Goal: Complete application form

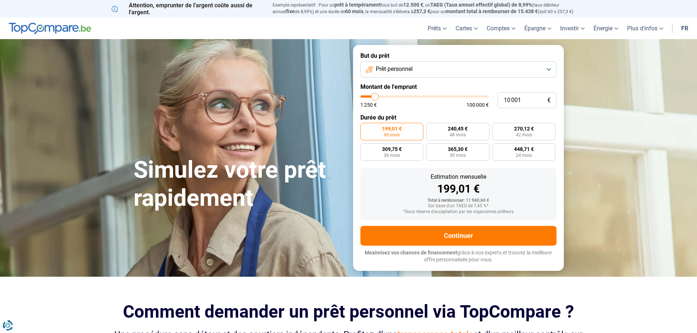
type input "10 500"
type input "10500"
type input "11 500"
type input "11500"
type input "12 750"
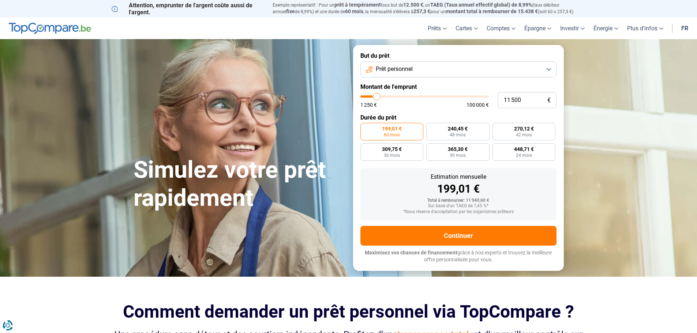
type input "12750"
type input "13 500"
type input "13500"
type input "15 000"
type input "15000"
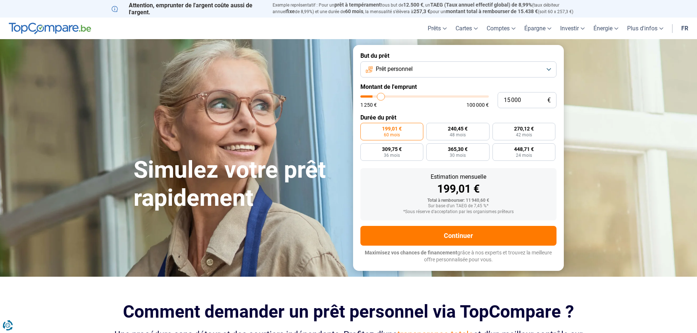
type input "16 250"
type input "16250"
type input "17 500"
type input "17500"
type input "18 750"
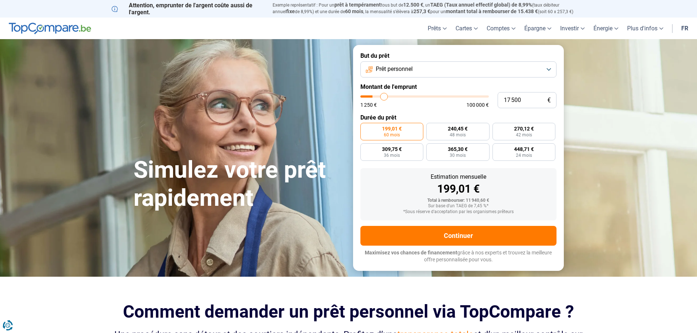
type input "18750"
type input "19 250"
type input "19250"
type input "19 750"
type input "19750"
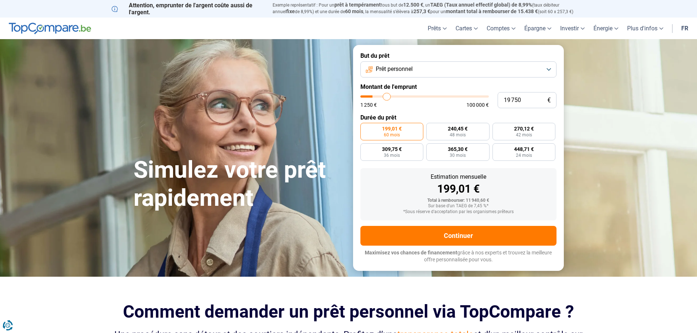
type input "20 000"
type input "20000"
type input "20 250"
type input "20250"
type input "20 500"
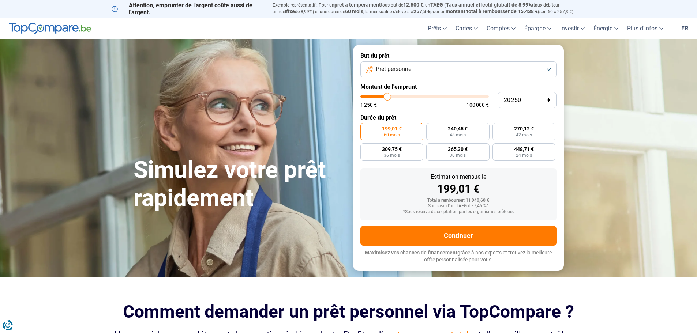
type input "20500"
type input "20 750"
type input "20750"
type input "21 250"
type input "21250"
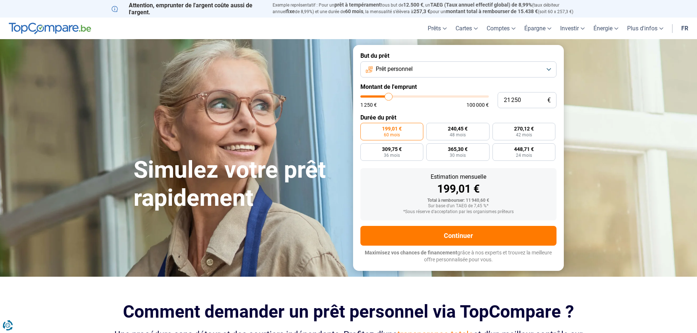
type input "21 500"
type input "21500"
type input "22 250"
type input "22250"
type input "23 000"
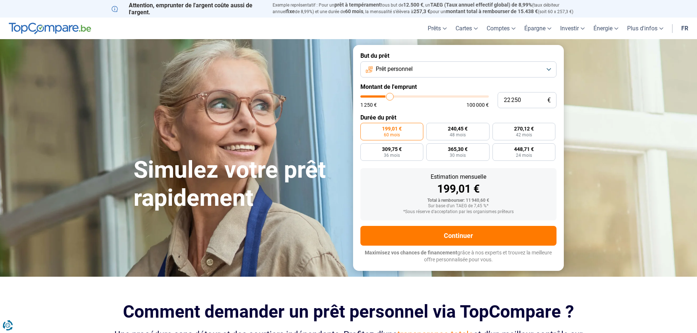
type input "23000"
type input "23 250"
type input "23250"
type input "23 750"
type input "23750"
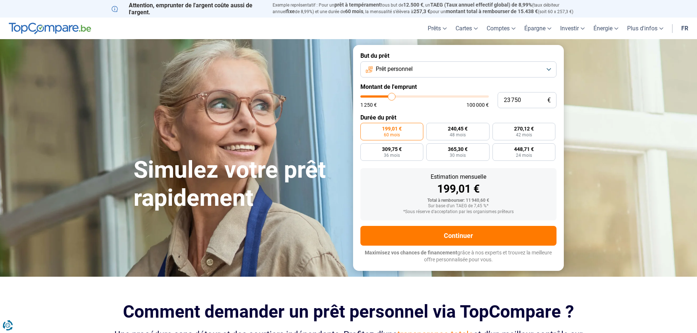
type input "24 500"
type input "24500"
type input "24 750"
type input "24750"
type input "25 000"
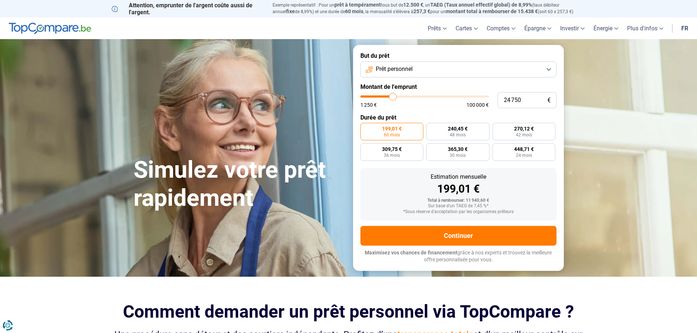
type input "25000"
type input "25 250"
type input "25250"
type input "25 750"
type input "25750"
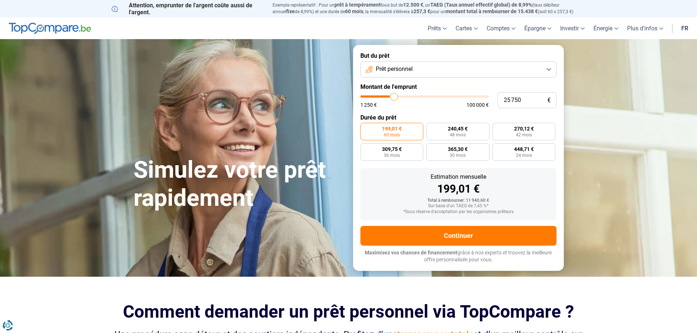
type input "26 000"
type input "26000"
type input "26 250"
type input "26250"
type input "26 500"
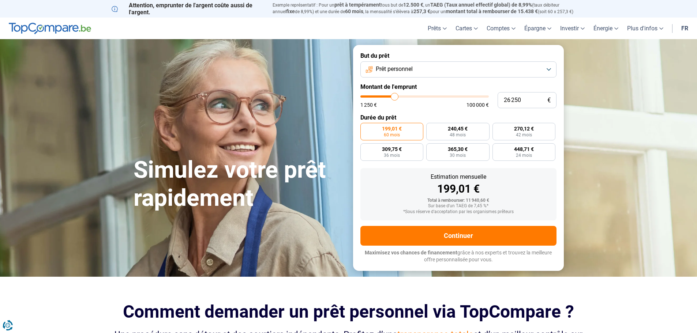
type input "26500"
type input "27 250"
type input "27250"
type input "28 000"
type input "28000"
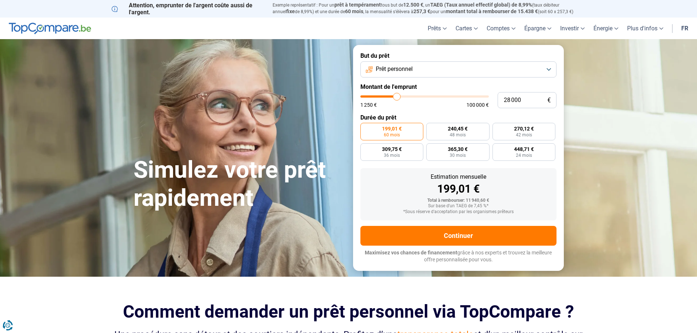
type input "28 250"
type input "28250"
type input "28 750"
type input "28750"
type input "29 000"
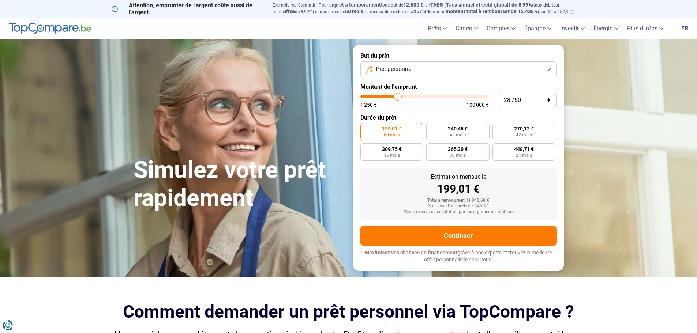
type input "29000"
type input "29 250"
type input "29250"
type input "29 000"
type input "29000"
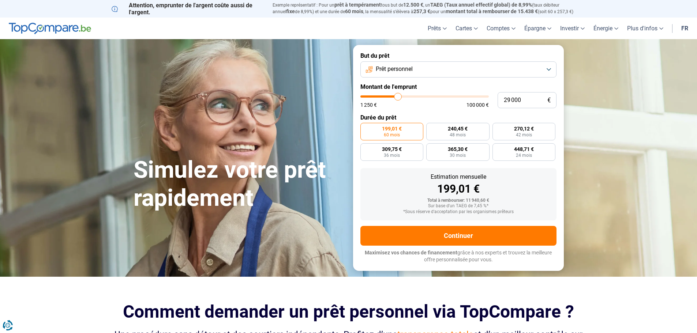
type input "28 750"
type input "28750"
type input "28 250"
type input "28250"
type input "28 000"
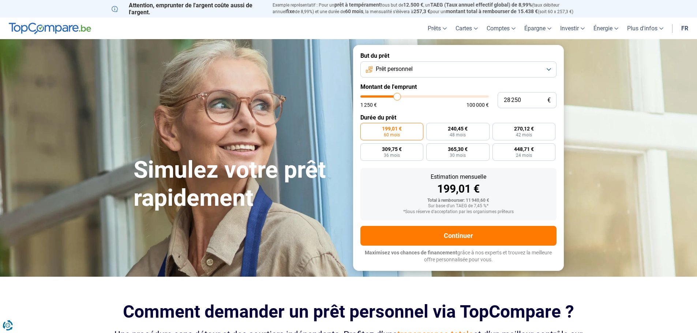
type input "28000"
type input "27 750"
type input "27750"
type input "27 500"
type input "27500"
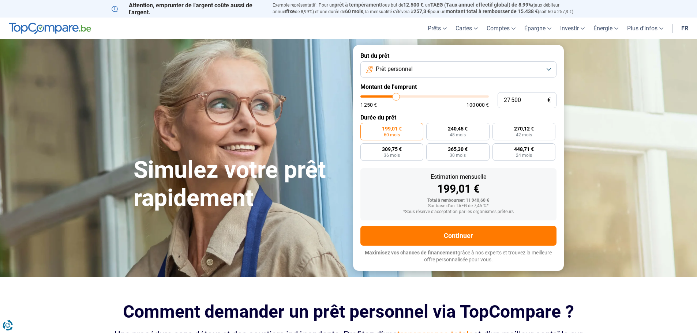
type input "27 250"
type input "27250"
type input "26 750"
type input "26750"
type input "26 500"
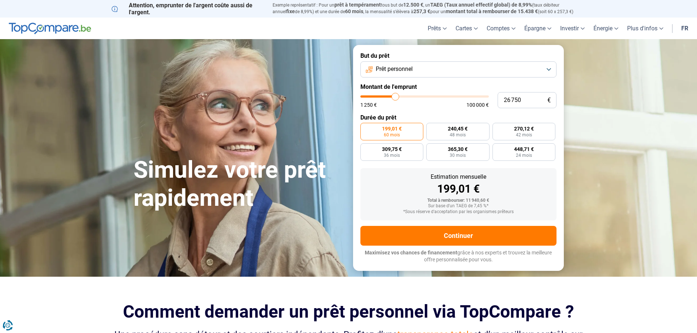
type input "26500"
type input "26 250"
type input "26250"
type input "25 750"
type input "25750"
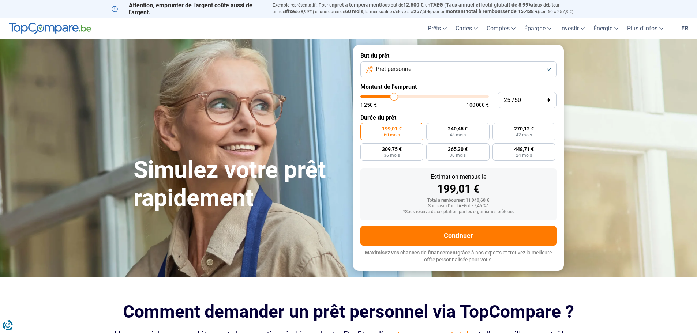
type input "25 250"
type input "25250"
type input "25 000"
type input "25000"
type input "24 750"
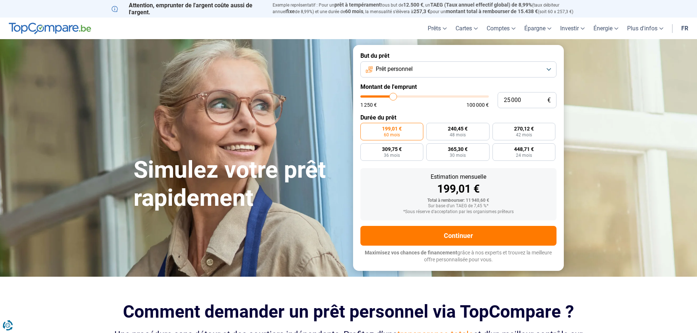
type input "24750"
type input "24 500"
type input "24500"
type input "24 250"
type input "24250"
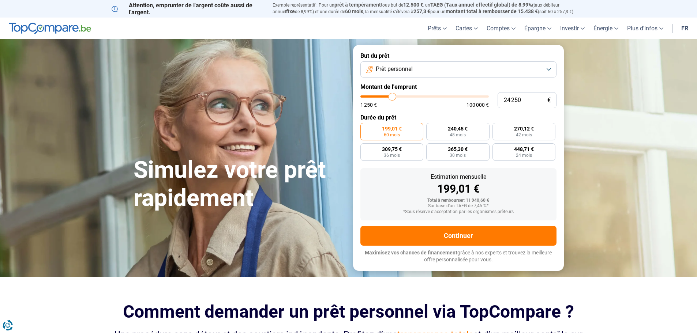
type input "23 750"
type input "23750"
type input "23 500"
type input "23500"
type input "23 000"
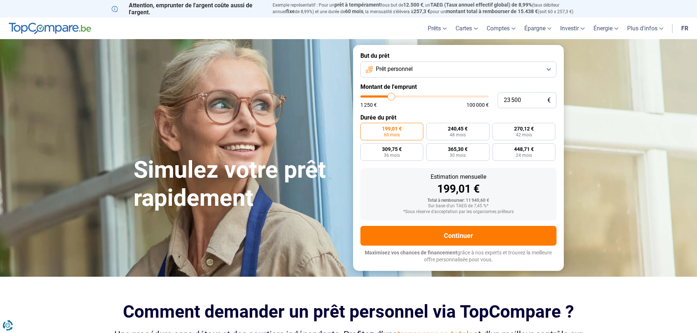
type input "23000"
type input "22 750"
type input "22750"
type input "22 250"
type input "22250"
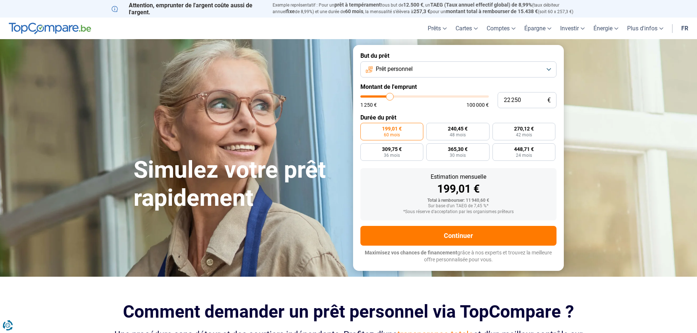
type input "22 000"
type input "22000"
type input "21 750"
type input "21750"
type input "21 500"
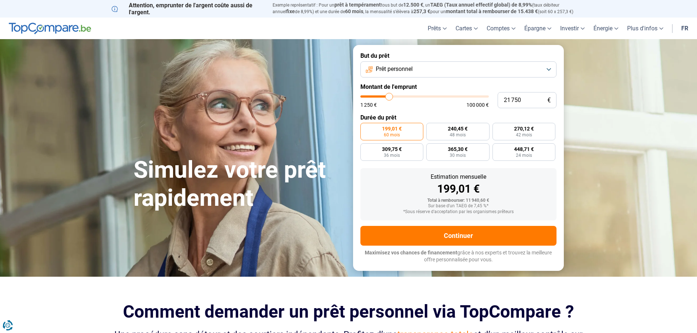
type input "21500"
type input "20 500"
type input "20500"
type input "20 000"
type input "20000"
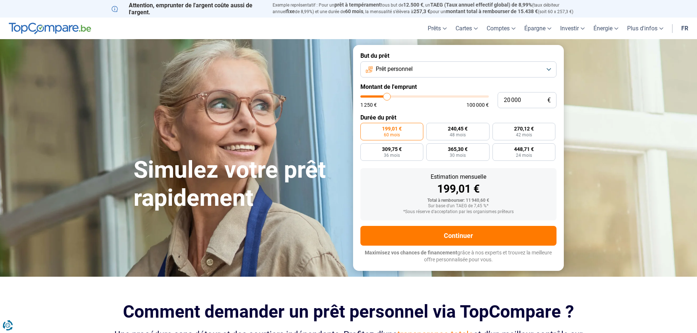
type input "19 750"
type input "19750"
type input "19 250"
type input "19250"
type input "20 000"
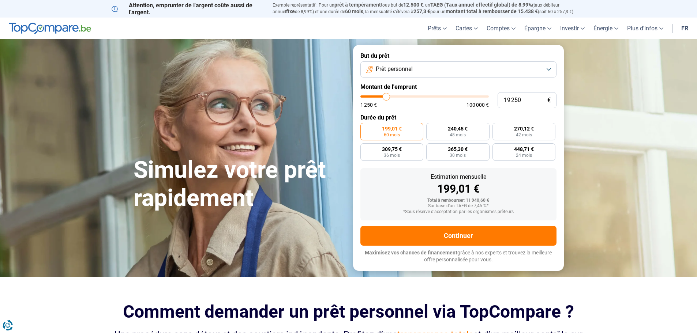
type input "20000"
type input "20 250"
type input "20250"
type input "20 500"
type input "20500"
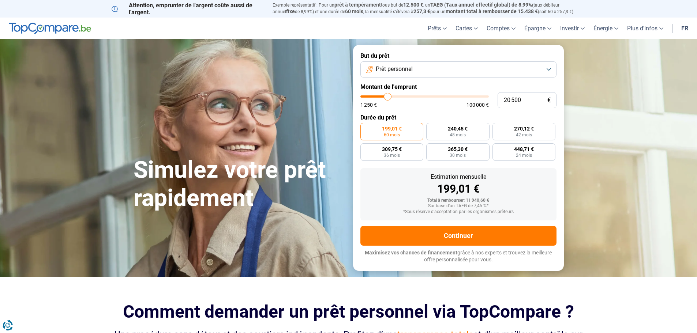
type input "20 750"
type input "20750"
type input "21 250"
type input "21250"
type input "20 750"
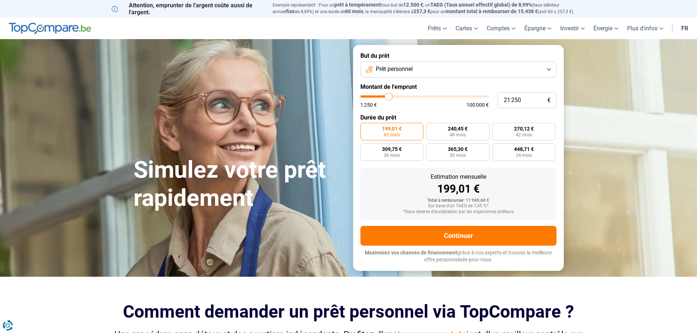
type input "20750"
type input "20 500"
type input "20500"
type input "20 250"
type input "20250"
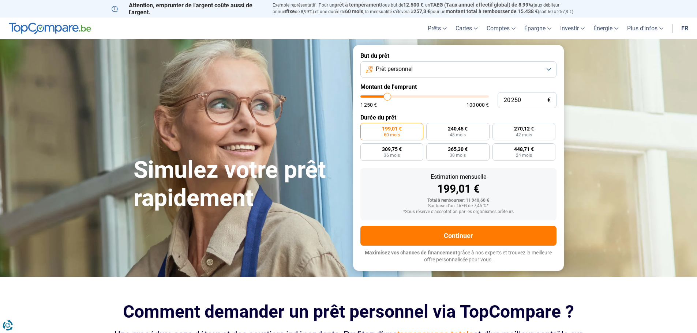
type input "19 750"
drag, startPoint x: 376, startPoint y: 99, endPoint x: 386, endPoint y: 96, distance: 11.5
type input "19750"
click at [386, 96] on input "range" at bounding box center [424, 96] width 128 height 2
radio input "false"
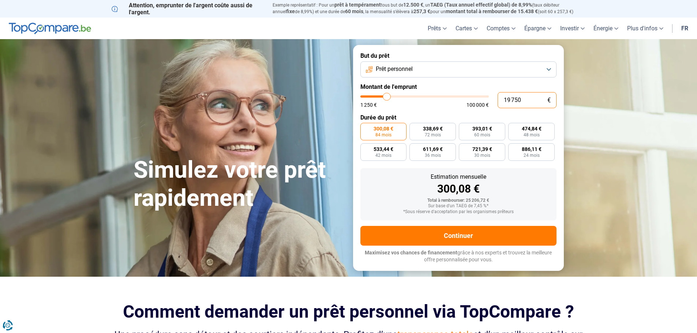
drag, startPoint x: 502, startPoint y: 99, endPoint x: 531, endPoint y: 99, distance: 29.3
click at [531, 99] on input "19 750" at bounding box center [526, 100] width 59 height 16
type input "2"
type input "1250"
type input "20"
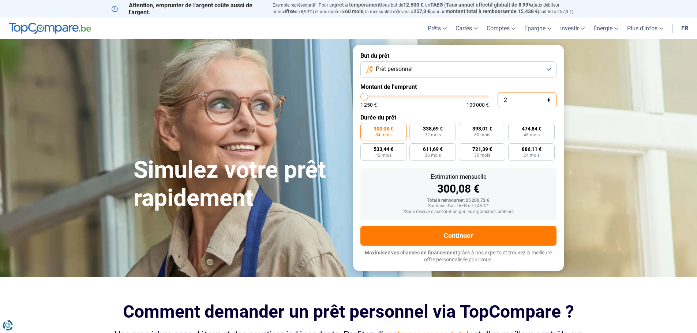
type input "1250"
type input "200"
type input "1250"
type input "2 000"
type input "2000"
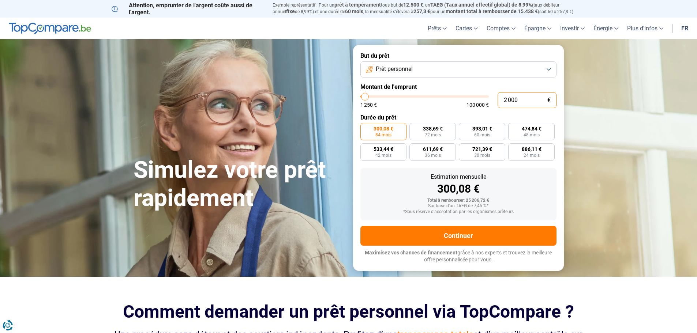
type input "20 000"
type input "20000"
type input "20 000"
click at [539, 186] on div "300,08 €" at bounding box center [458, 189] width 184 height 11
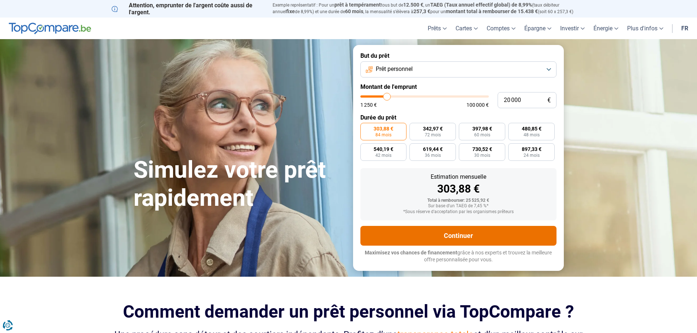
click at [460, 242] on button "Continuer" at bounding box center [458, 236] width 196 height 20
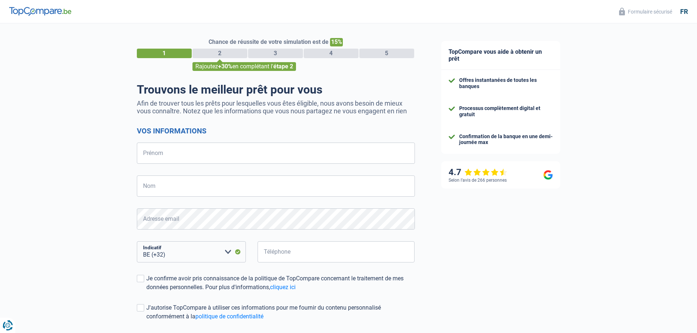
select select "32"
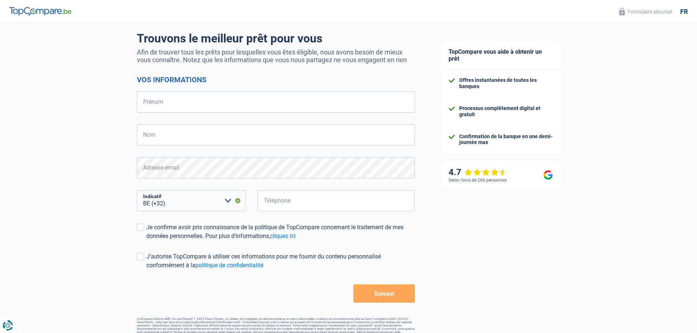
scroll to position [64, 0]
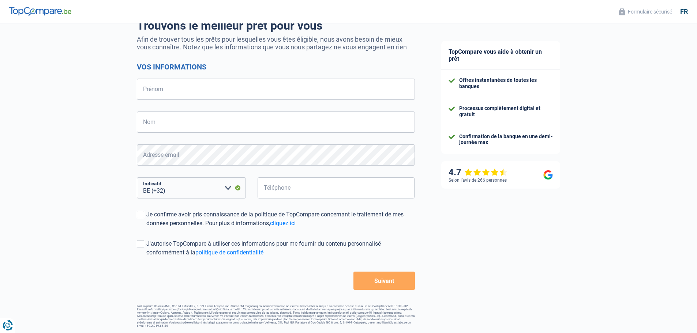
click at [387, 284] on button "Suivant" at bounding box center [383, 281] width 61 height 18
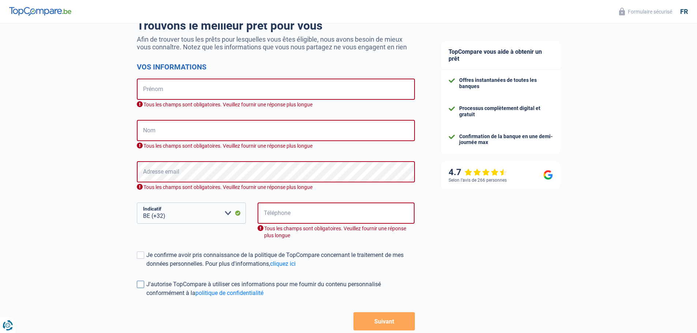
click at [380, 284] on div "J'autorise TopCompare à utiliser ces informations pour me fournir du contenu pe…" at bounding box center [280, 289] width 268 height 18
click at [146, 298] on input "J'autorise TopCompare à utiliser ces informations pour me fournir du contenu pe…" at bounding box center [146, 298] width 0 height 0
